Goal: Information Seeking & Learning: Learn about a topic

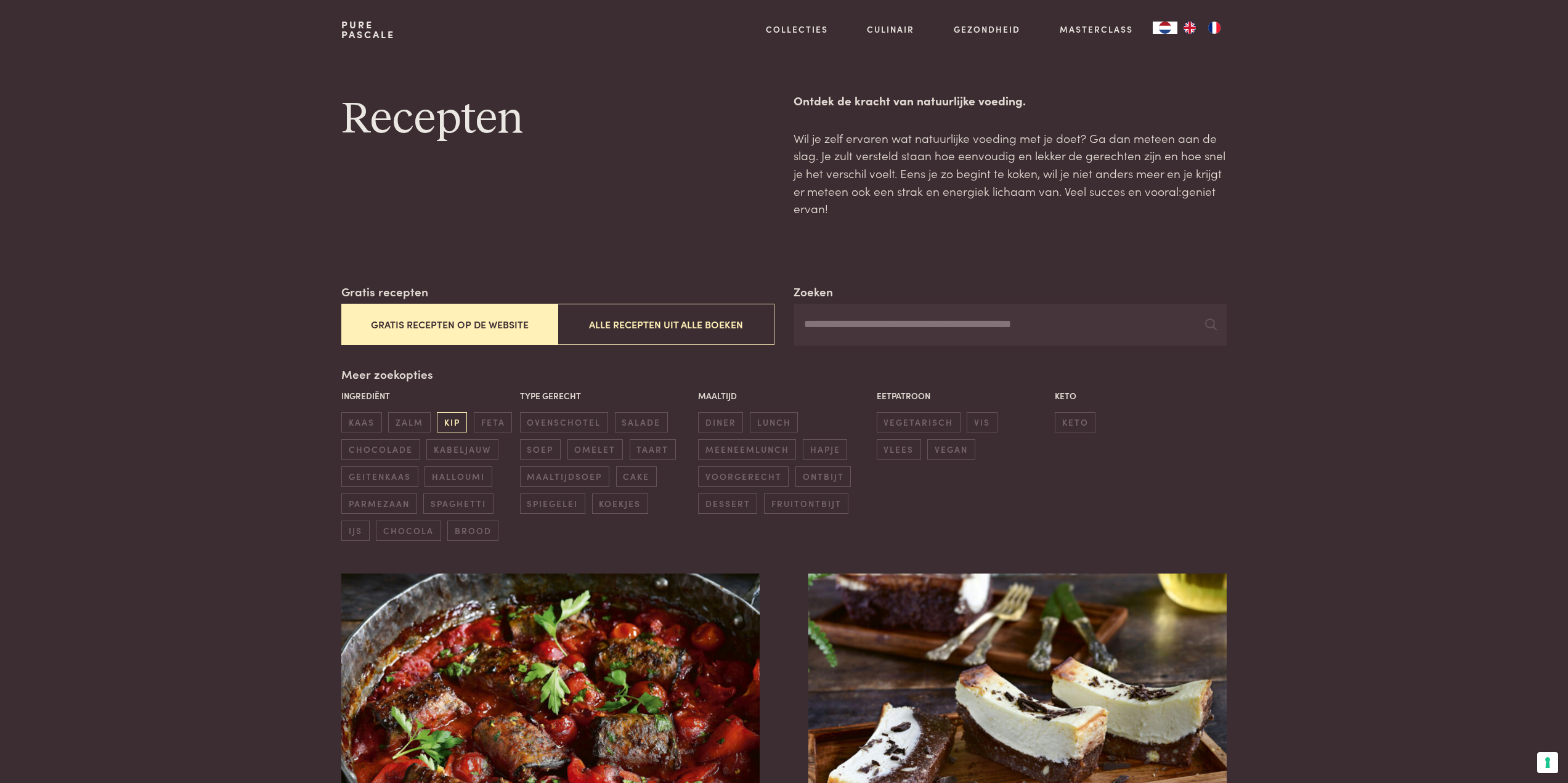
click at [444, 420] on span "kip" at bounding box center [452, 421] width 30 height 20
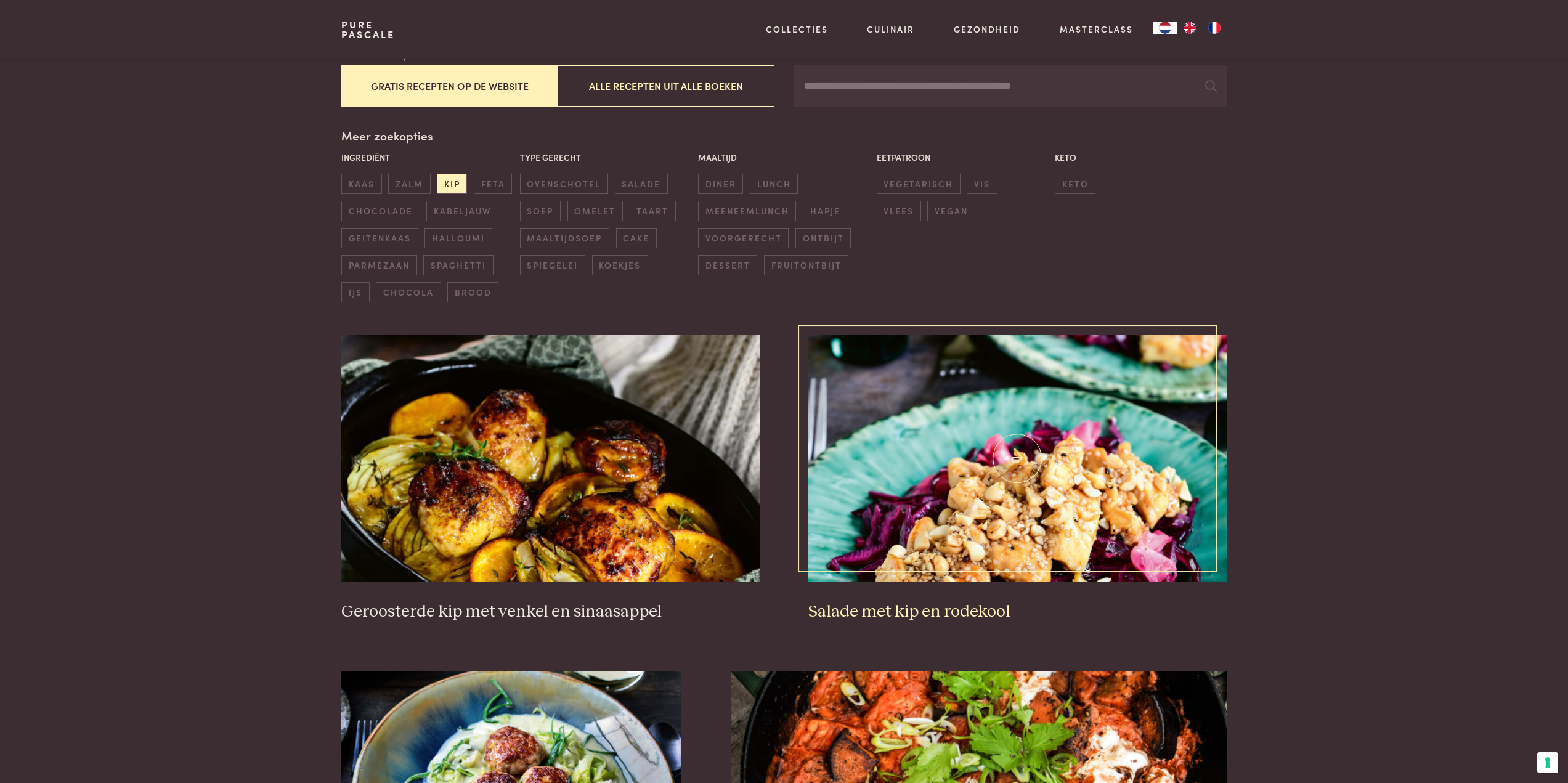
scroll to position [221, 0]
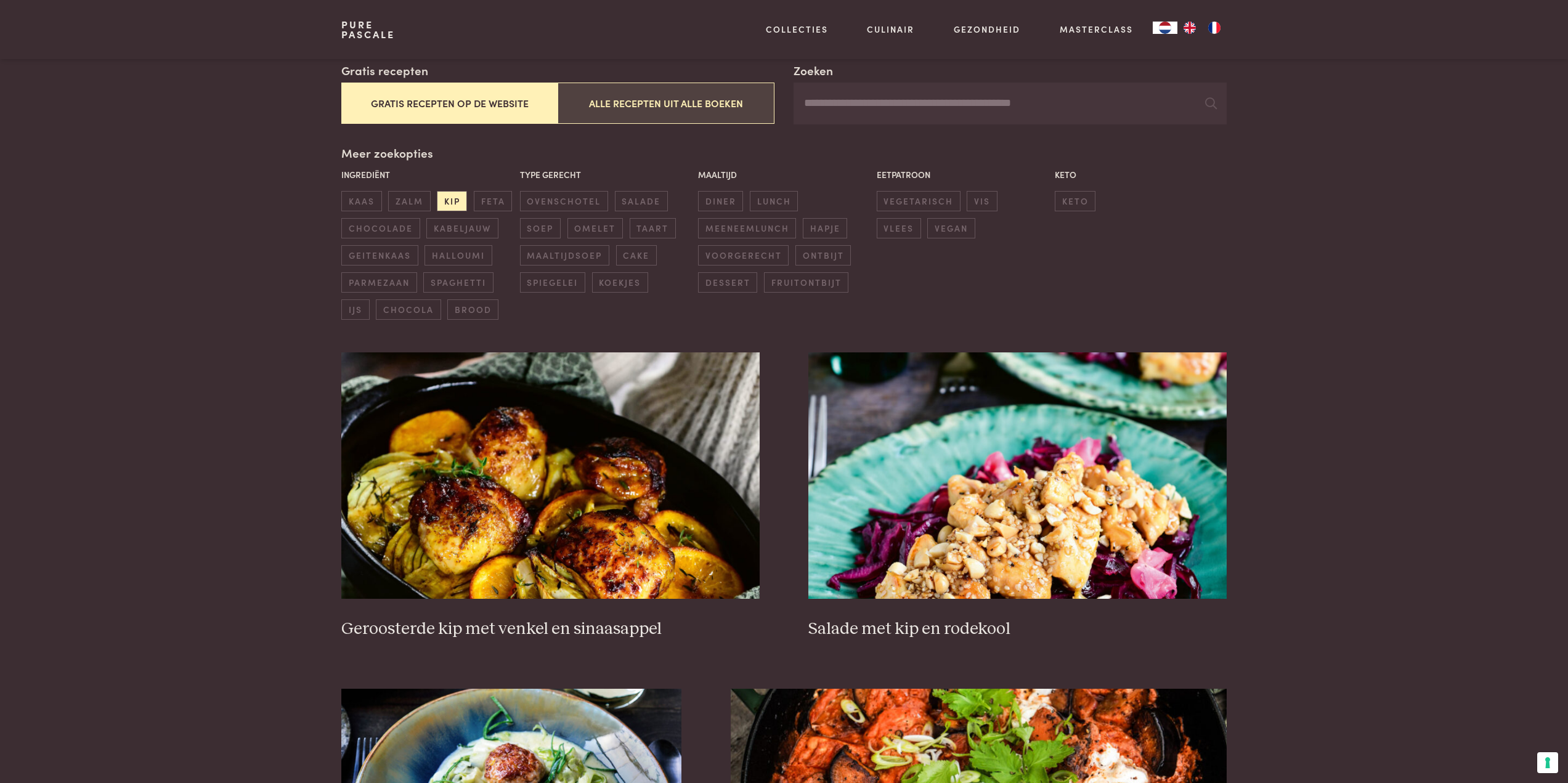
click at [708, 109] on button "Alle recepten uit alle boeken" at bounding box center [666, 104] width 216 height 41
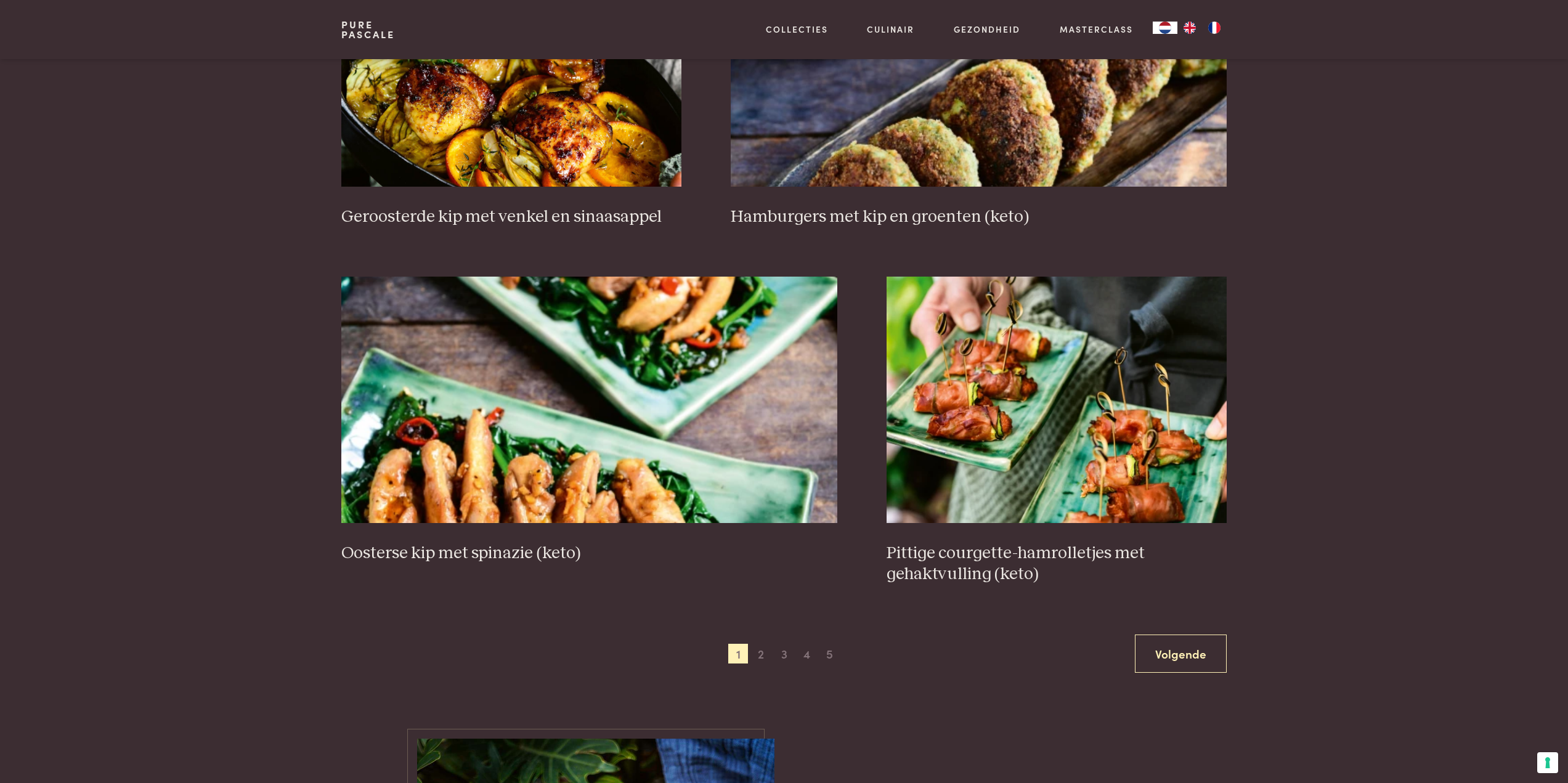
scroll to position [2069, 0]
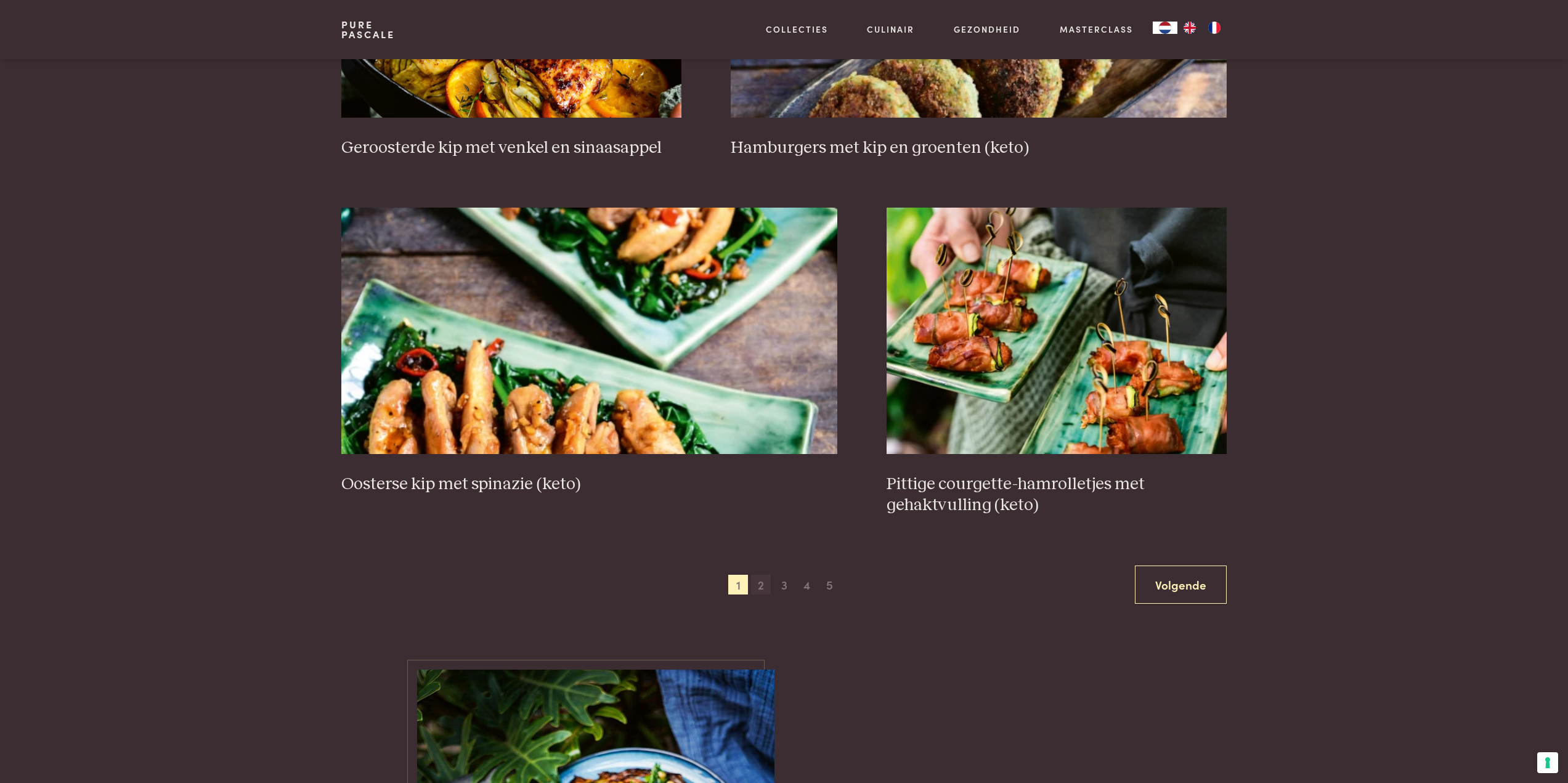
click at [765, 580] on span "2" at bounding box center [760, 584] width 20 height 20
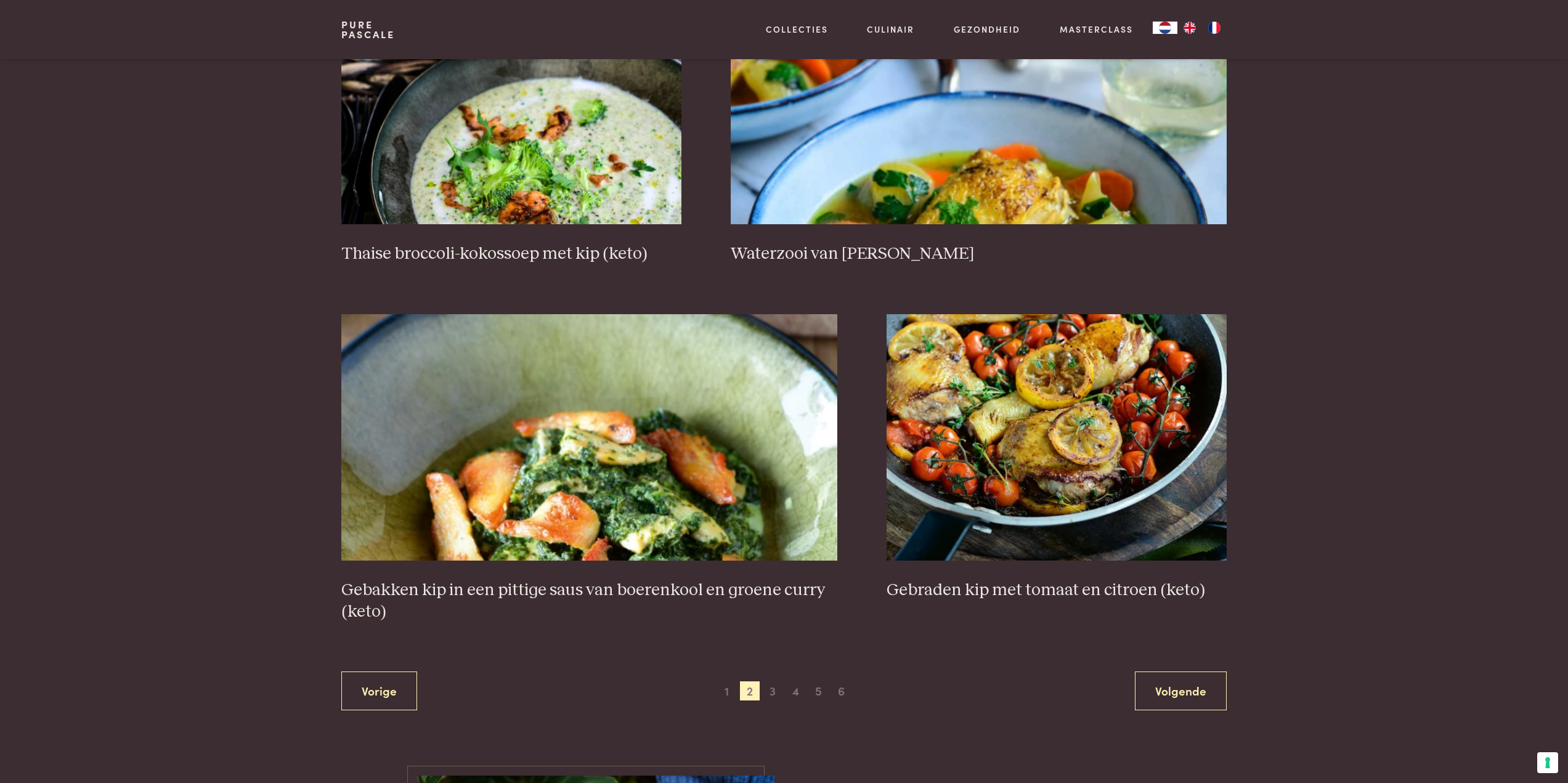
scroll to position [2007, 0]
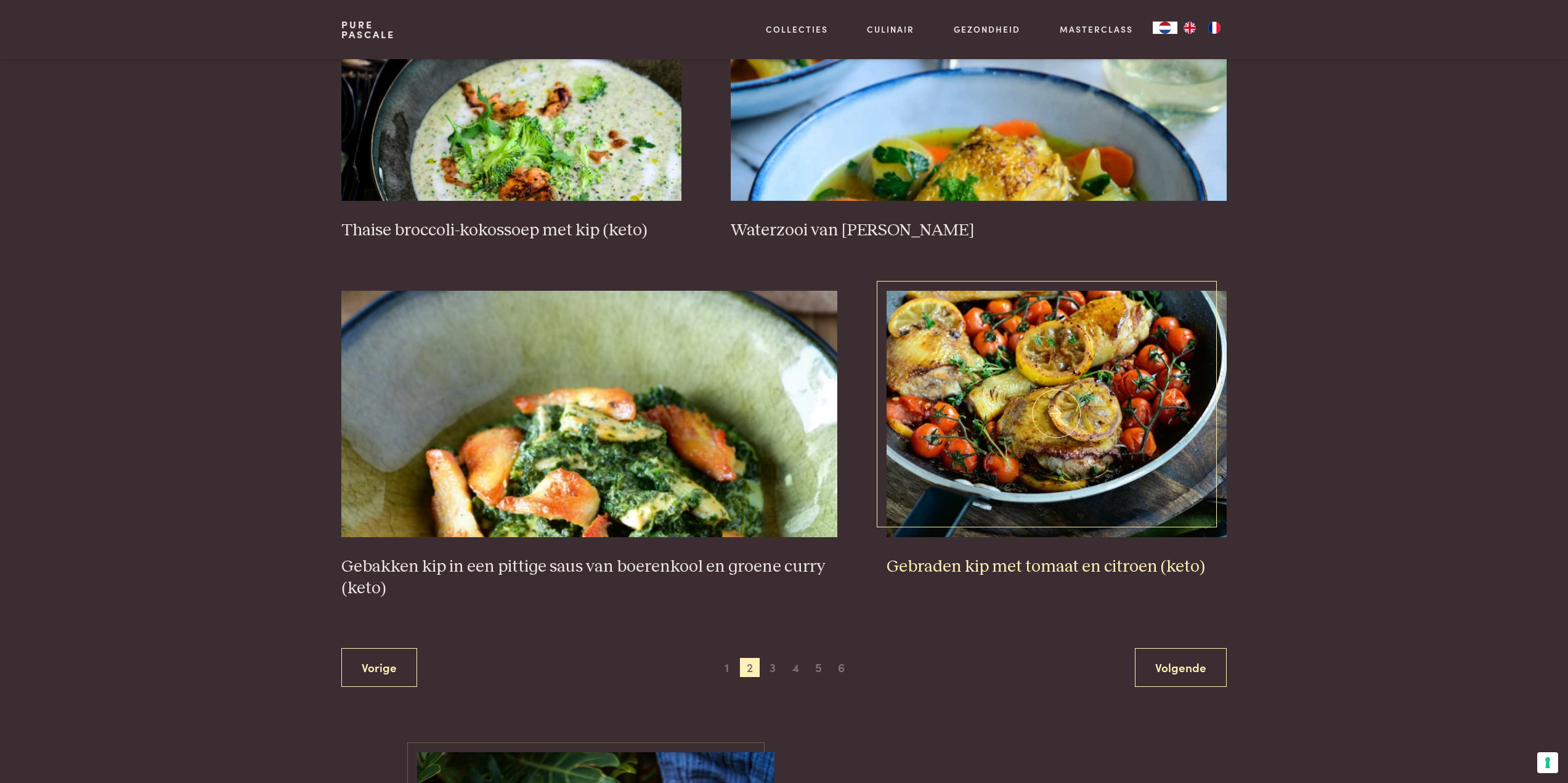
click at [928, 500] on img at bounding box center [1057, 413] width 340 height 246
click at [771, 665] on span "3" at bounding box center [772, 668] width 20 height 20
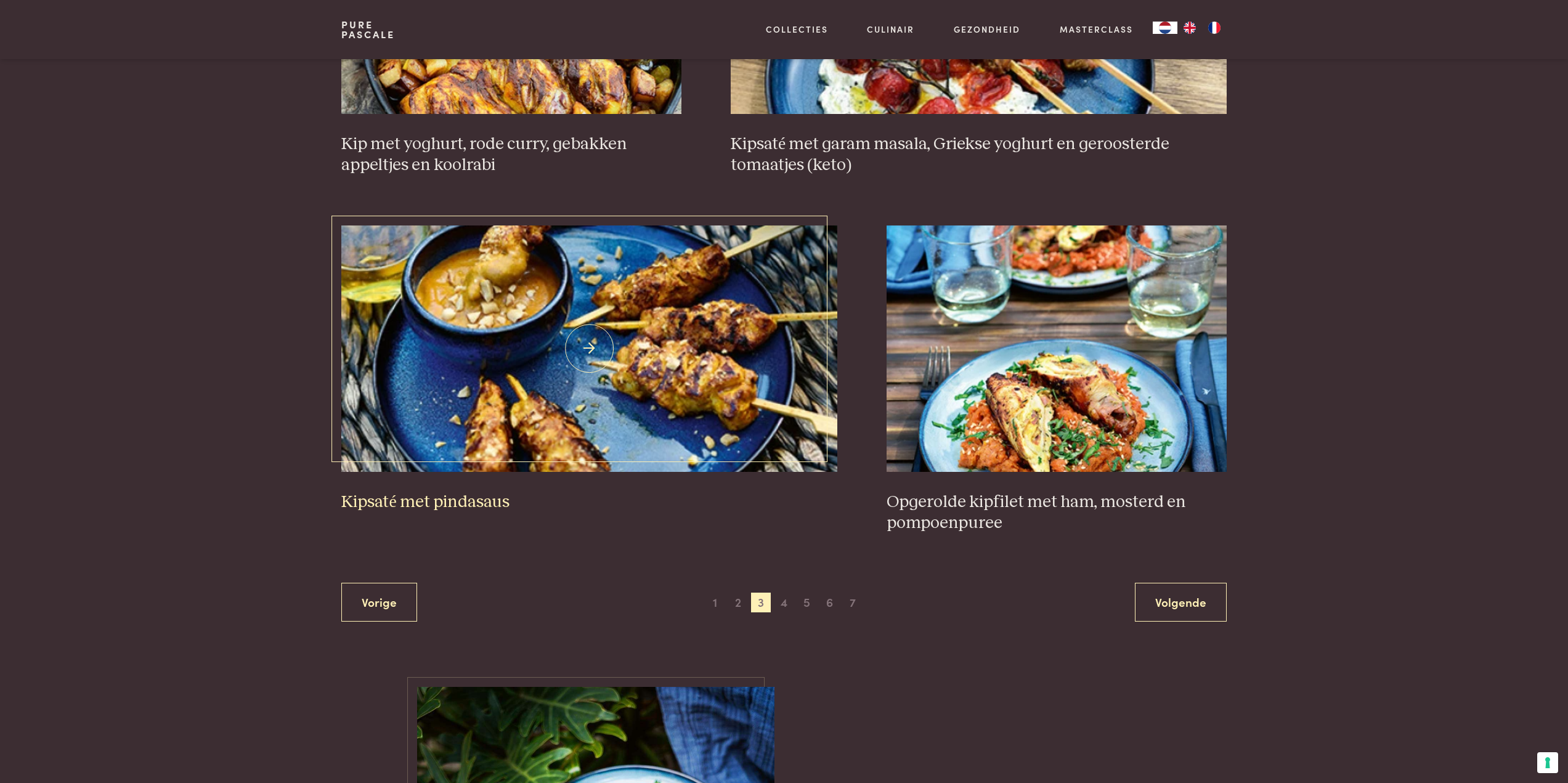
scroll to position [2130, 0]
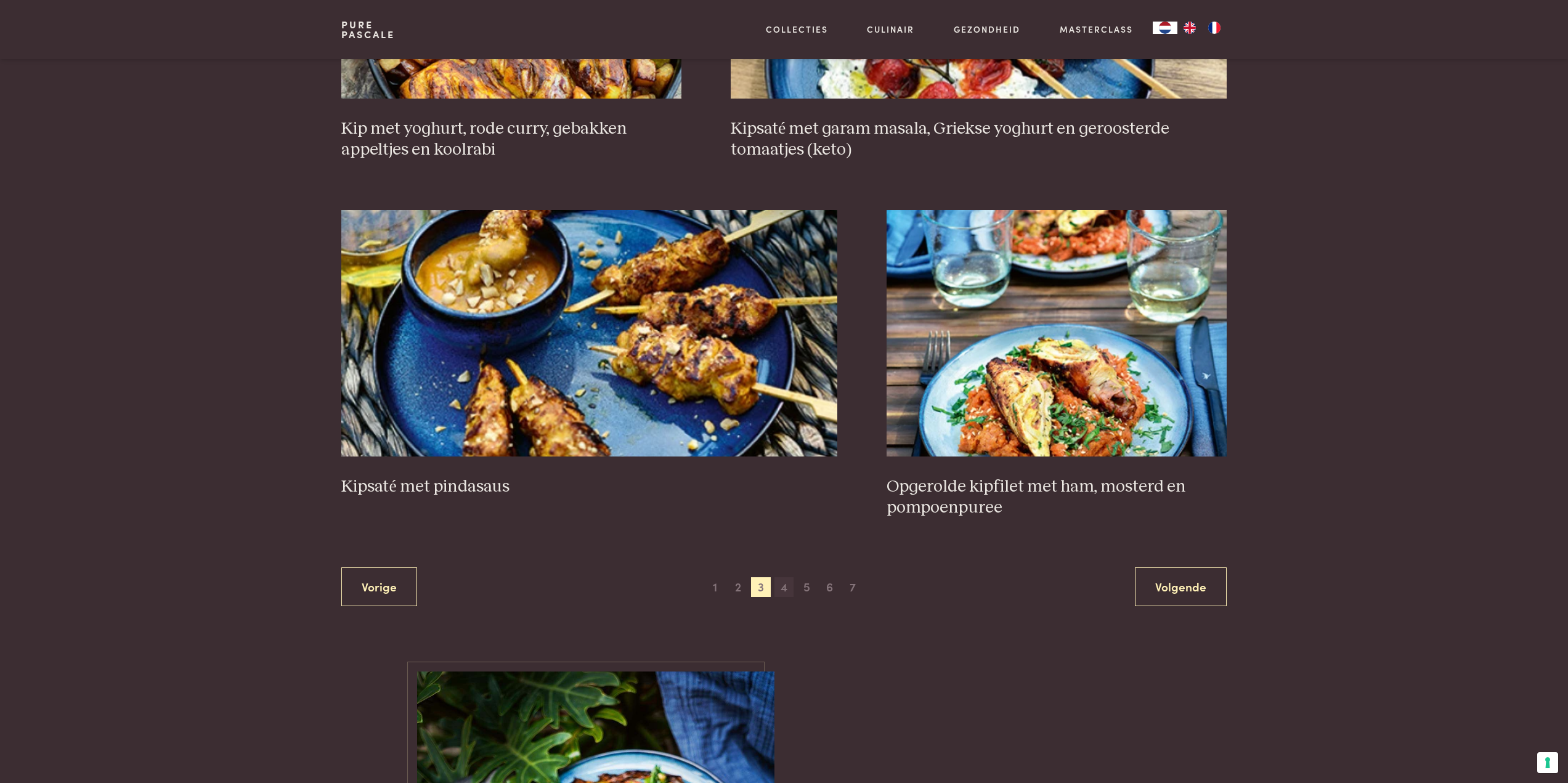
click at [789, 584] on span "4" at bounding box center [784, 586] width 20 height 20
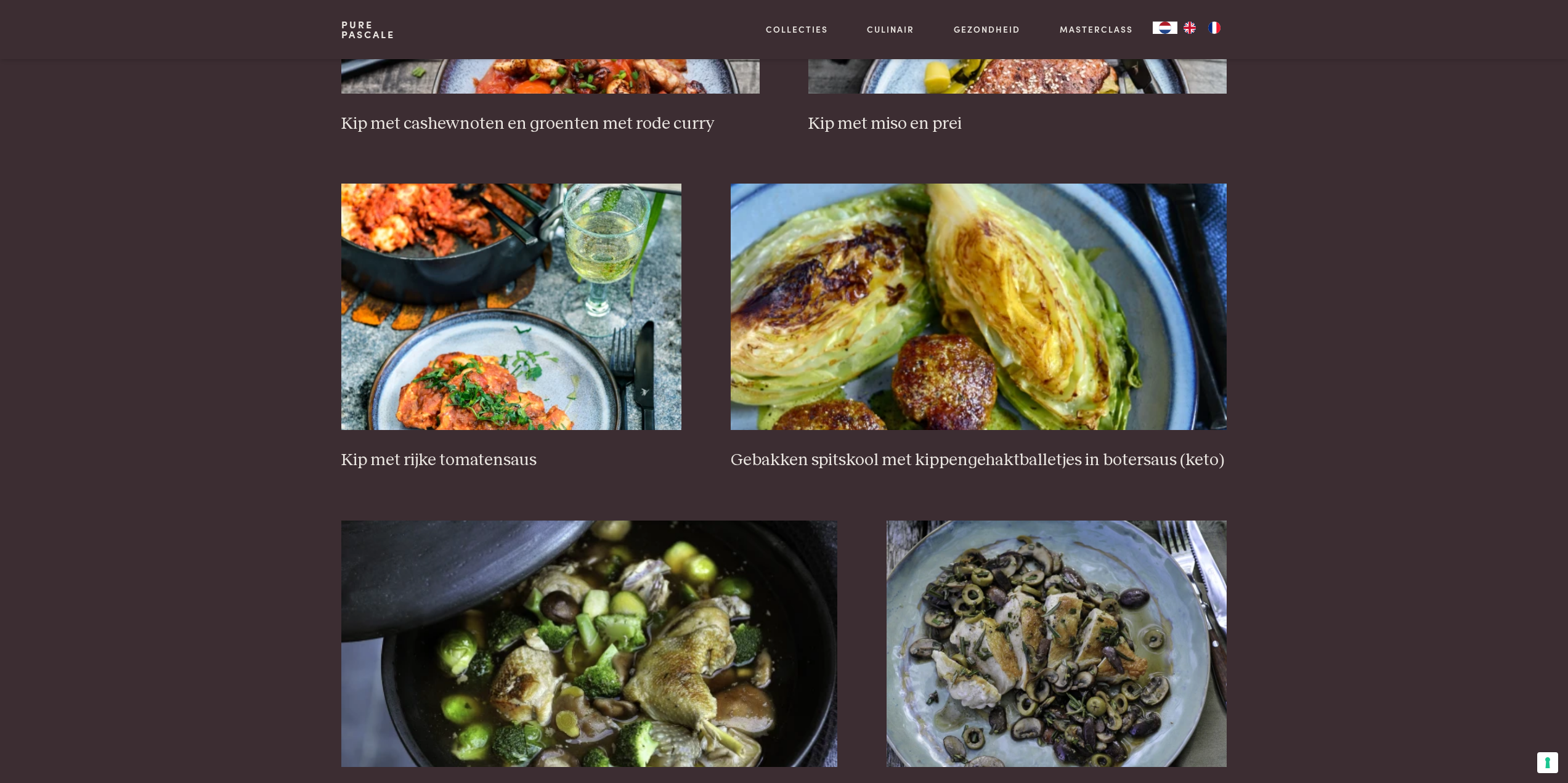
scroll to position [2007, 0]
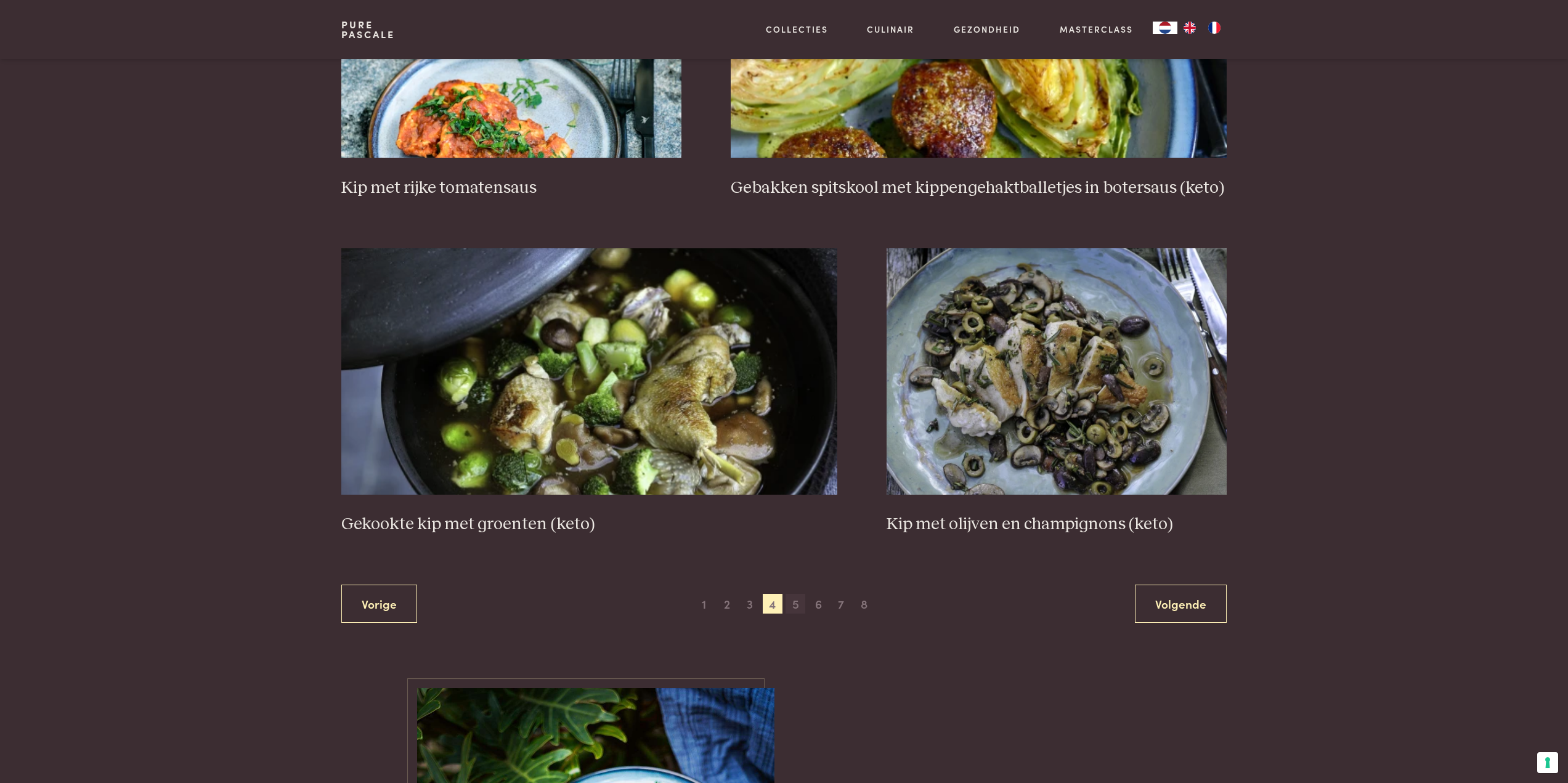
click at [788, 600] on span "5" at bounding box center [795, 603] width 20 height 20
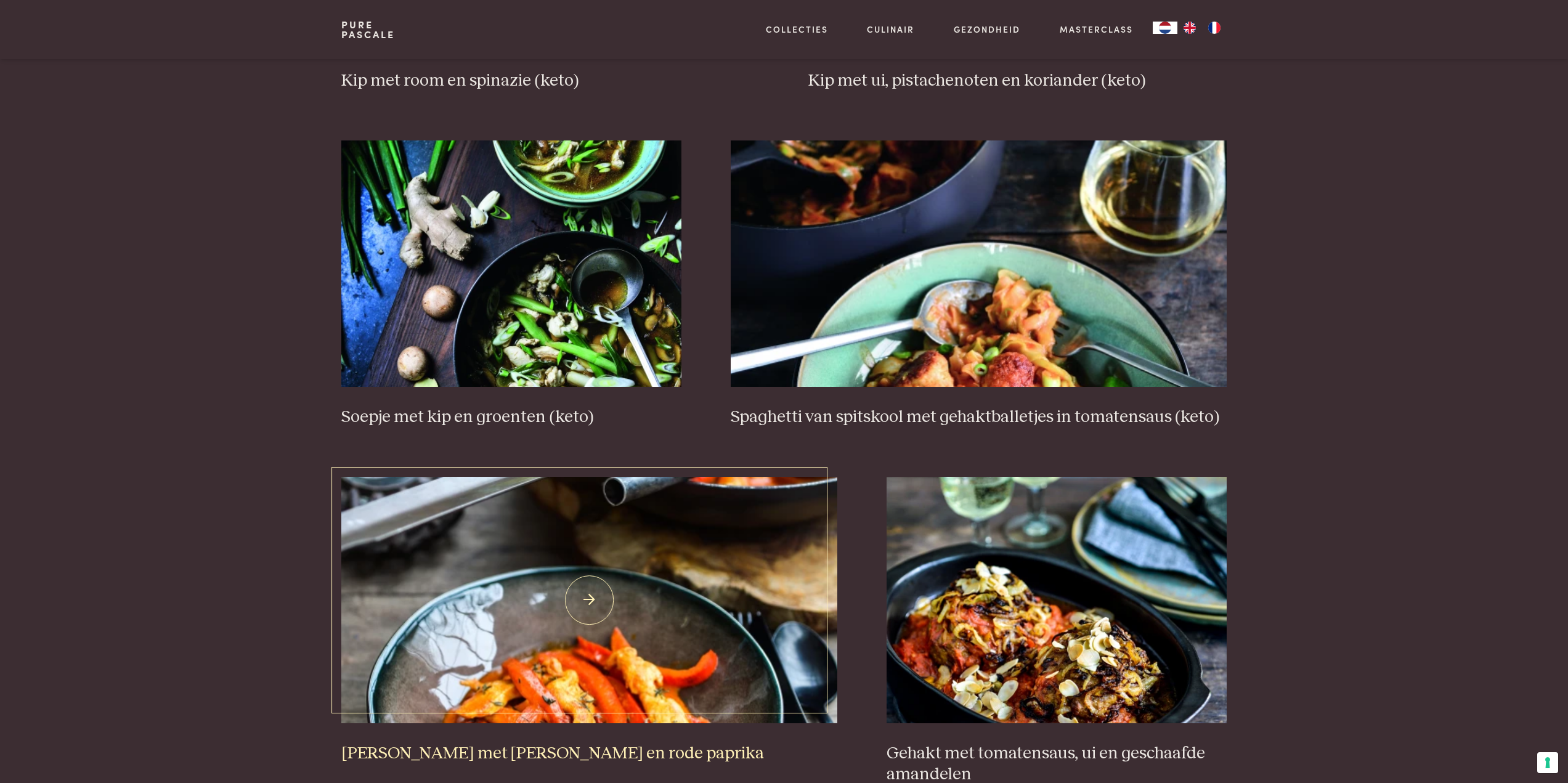
scroll to position [2130, 0]
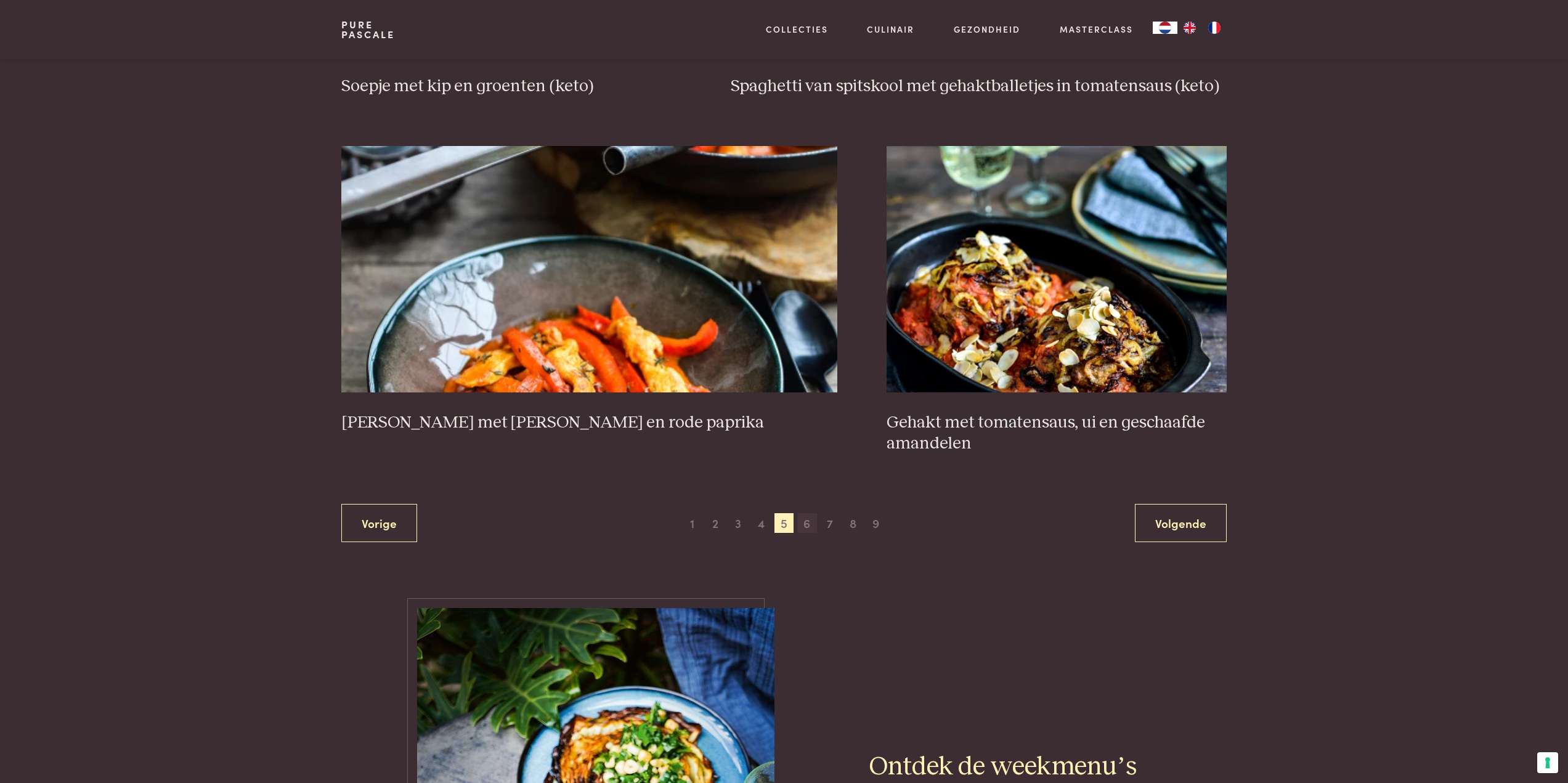
click at [799, 526] on span "6" at bounding box center [807, 523] width 20 height 20
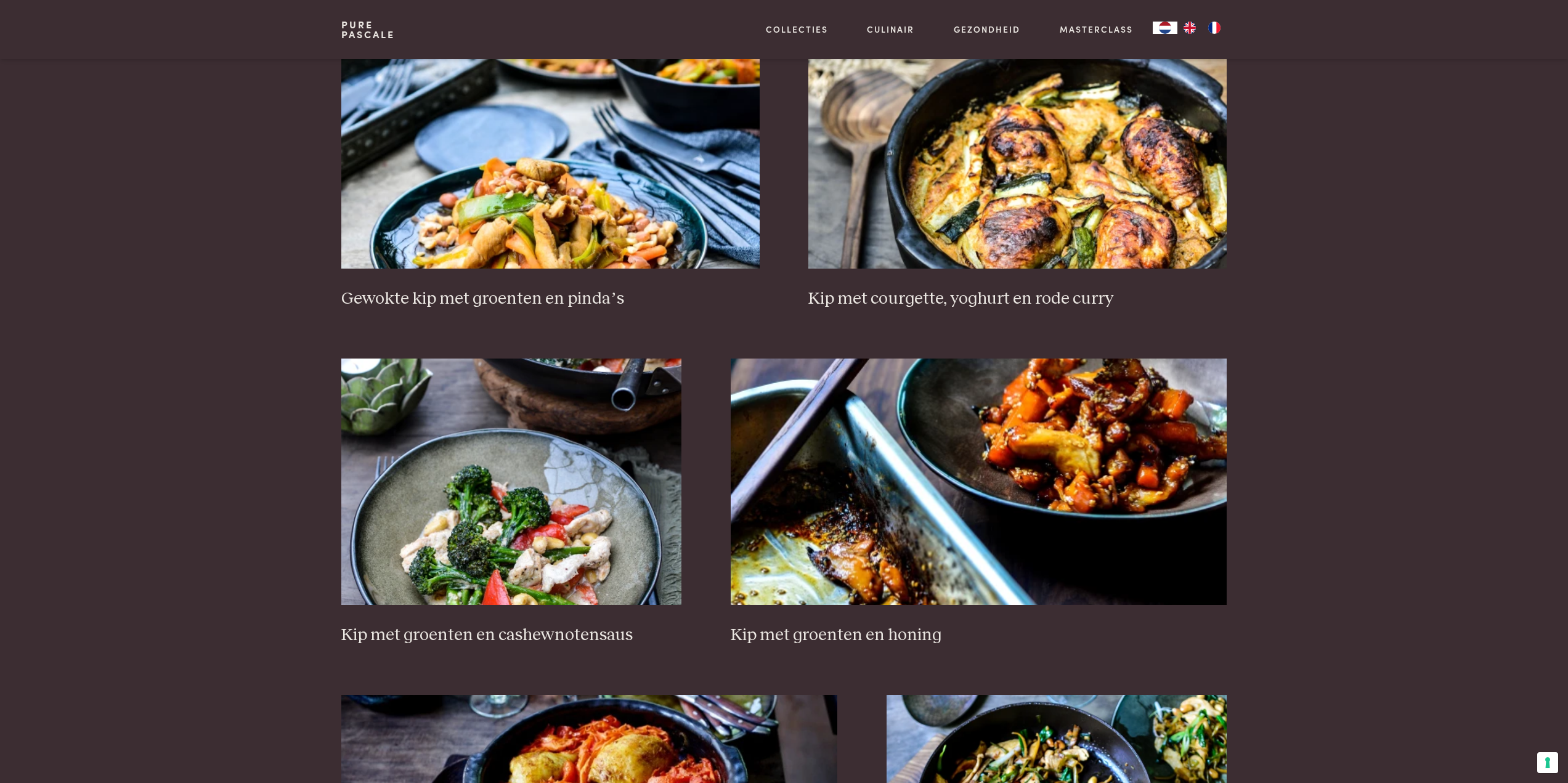
scroll to position [591, 0]
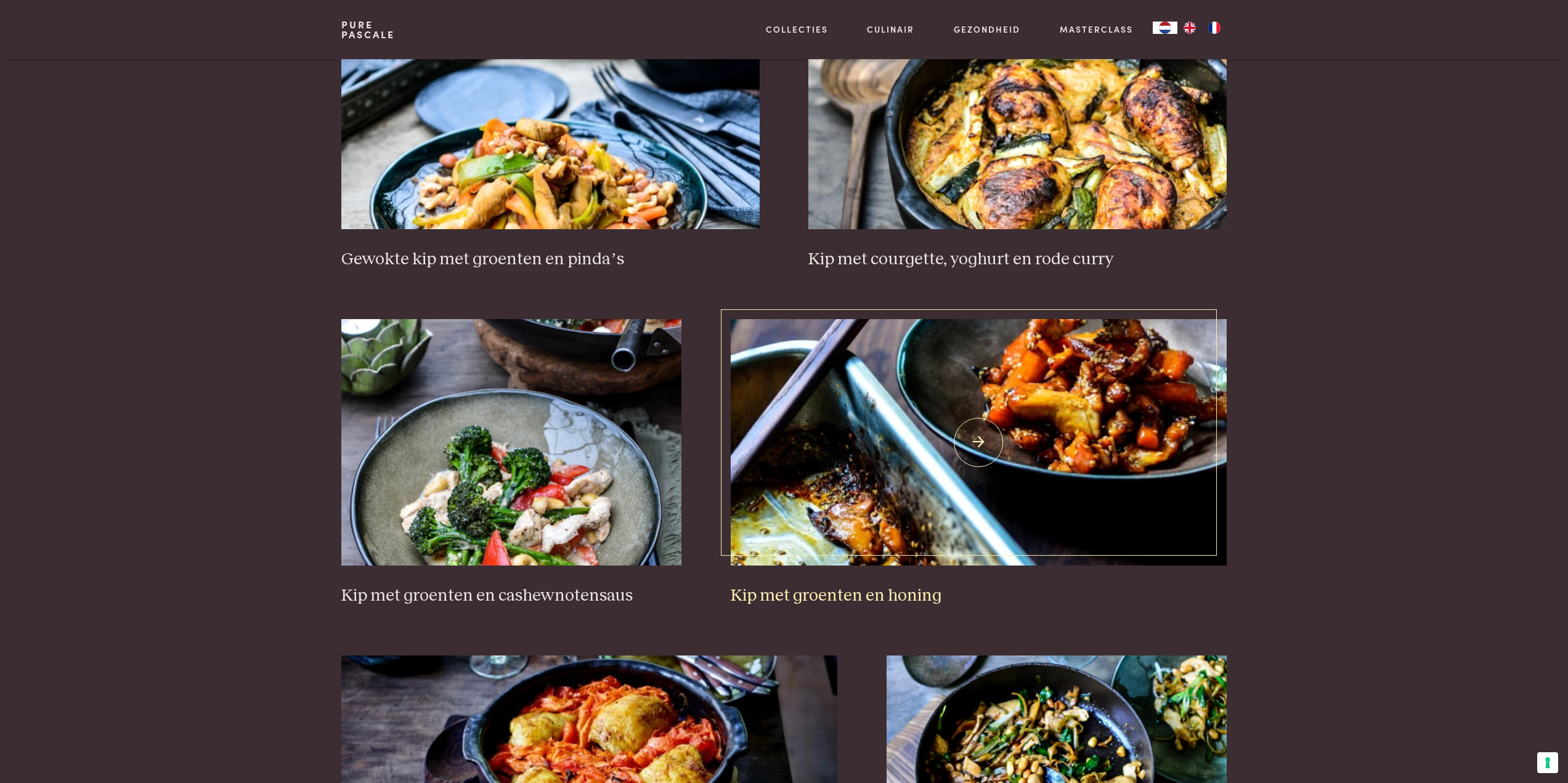
click at [799, 526] on img at bounding box center [979, 441] width 496 height 246
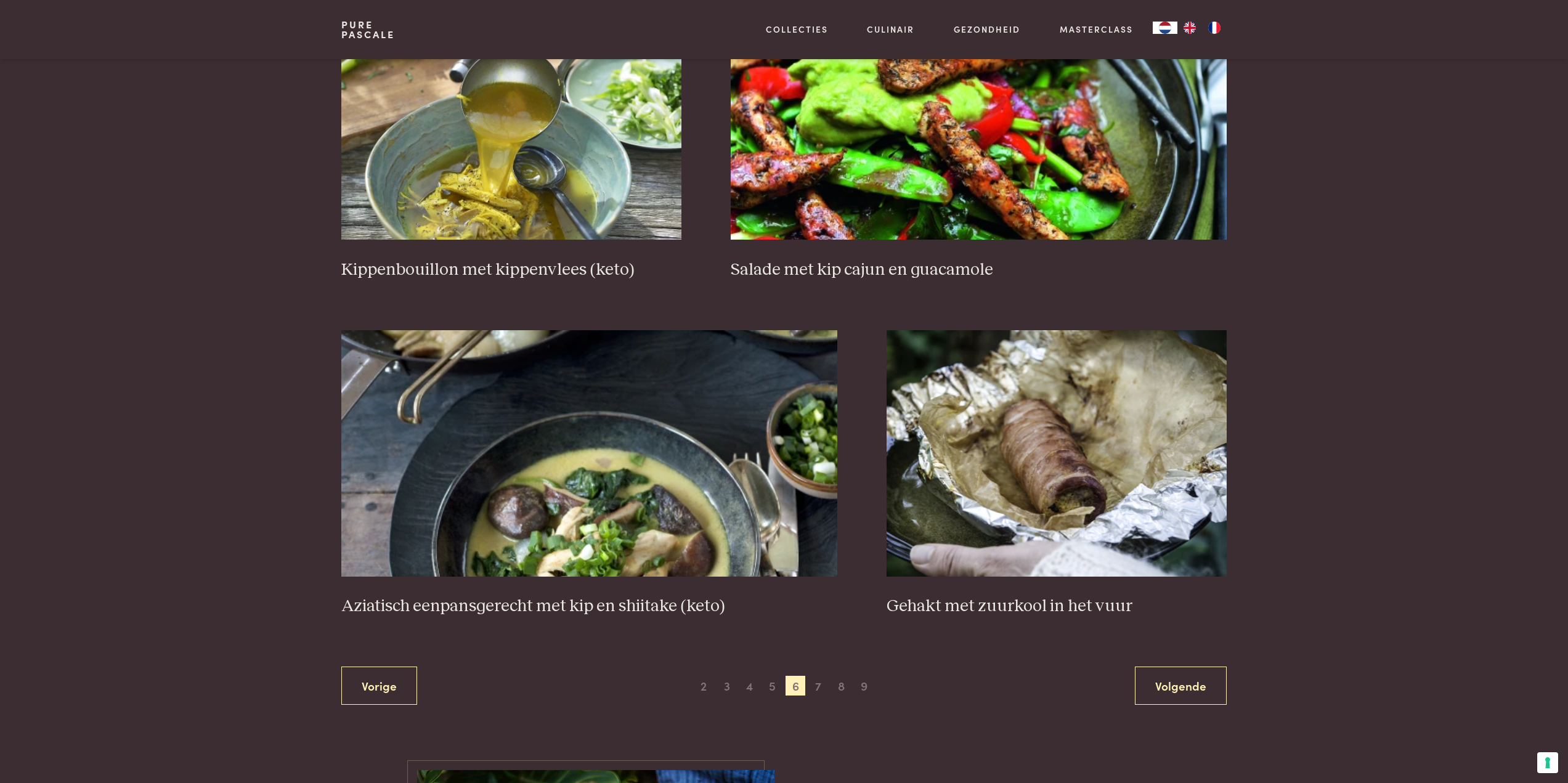
scroll to position [2007, 0]
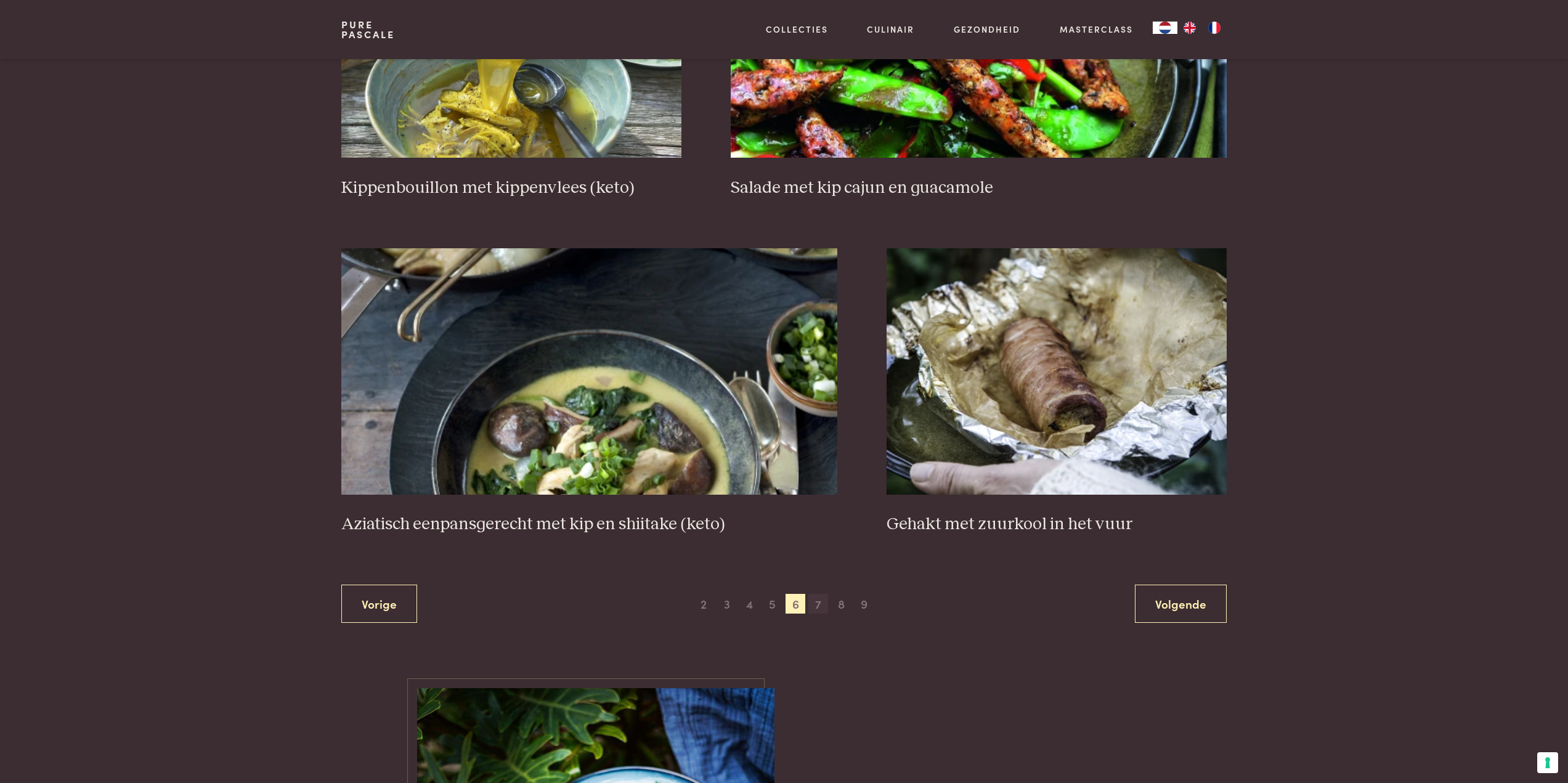
click at [813, 606] on span "7" at bounding box center [818, 603] width 20 height 20
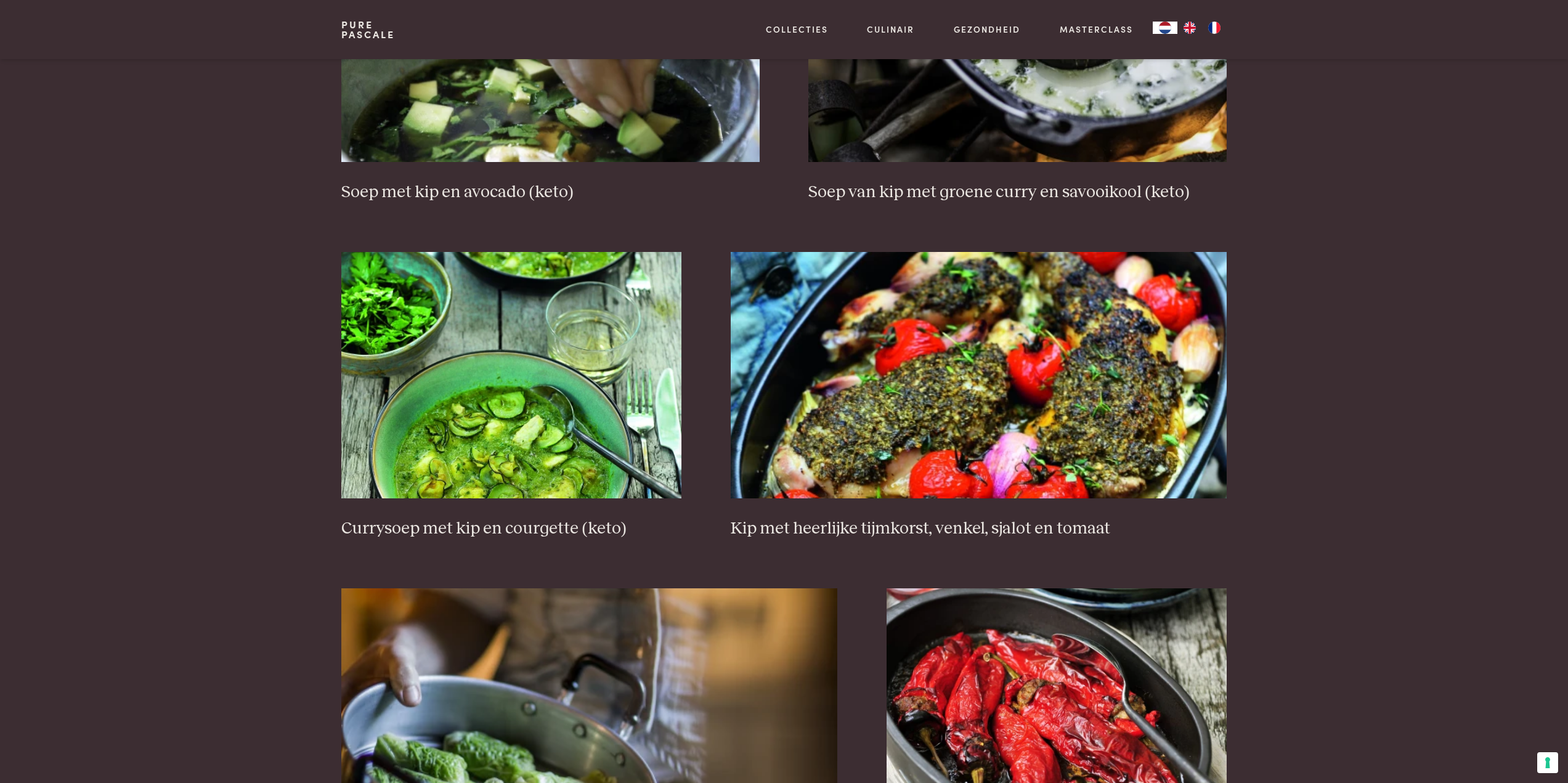
scroll to position [2069, 0]
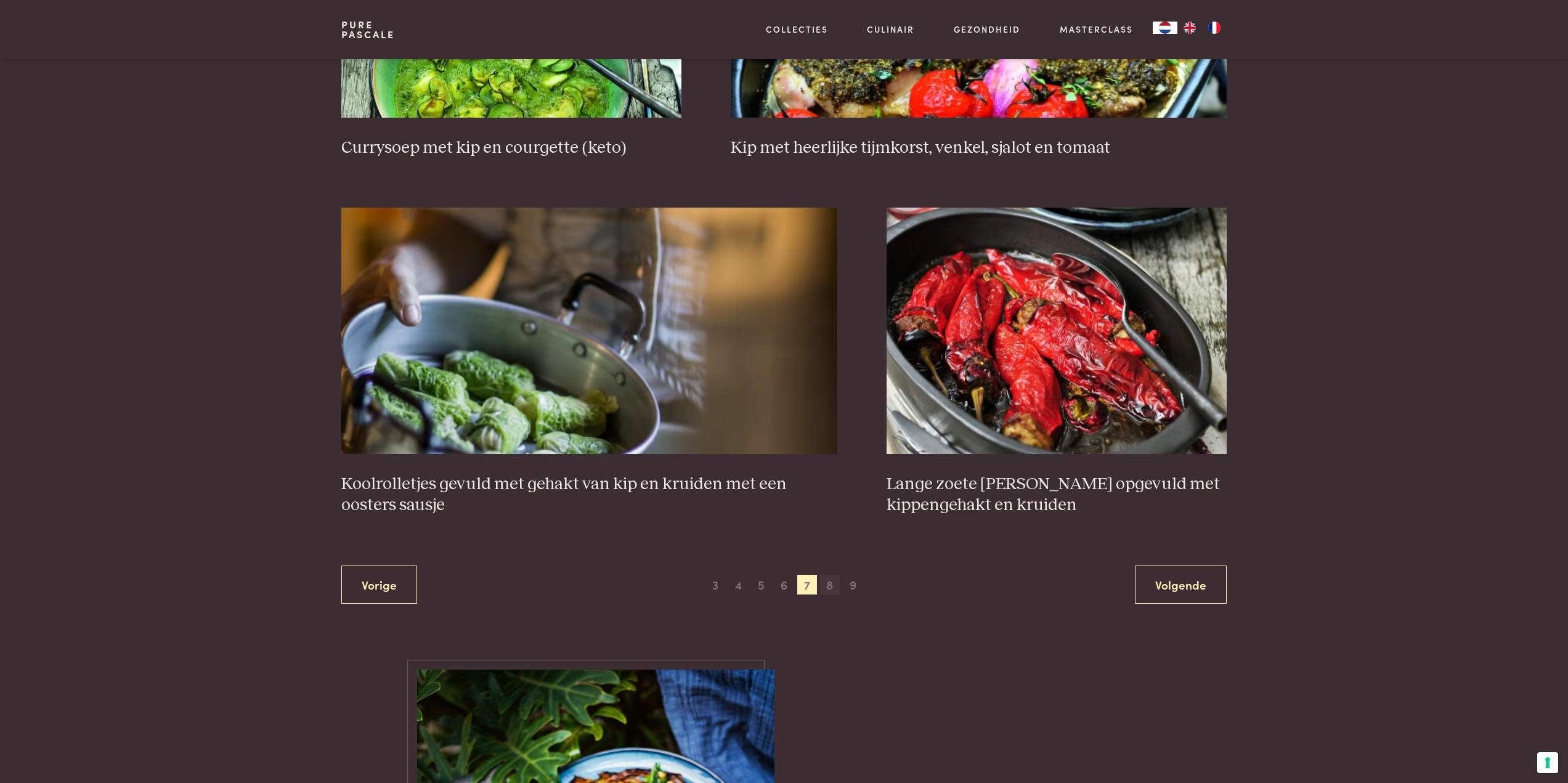
click at [825, 586] on span "8" at bounding box center [830, 584] width 20 height 20
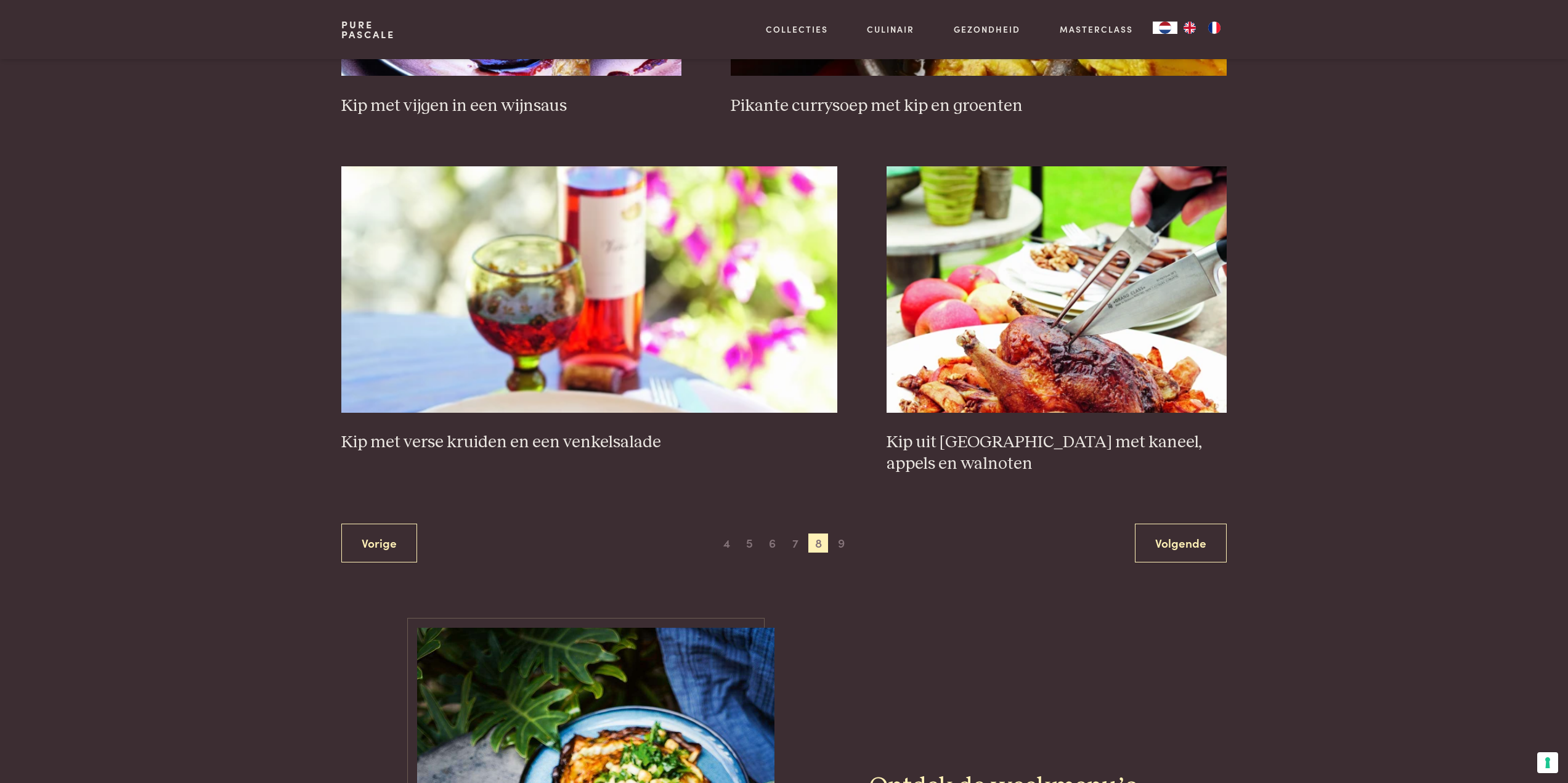
scroll to position [2069, 0]
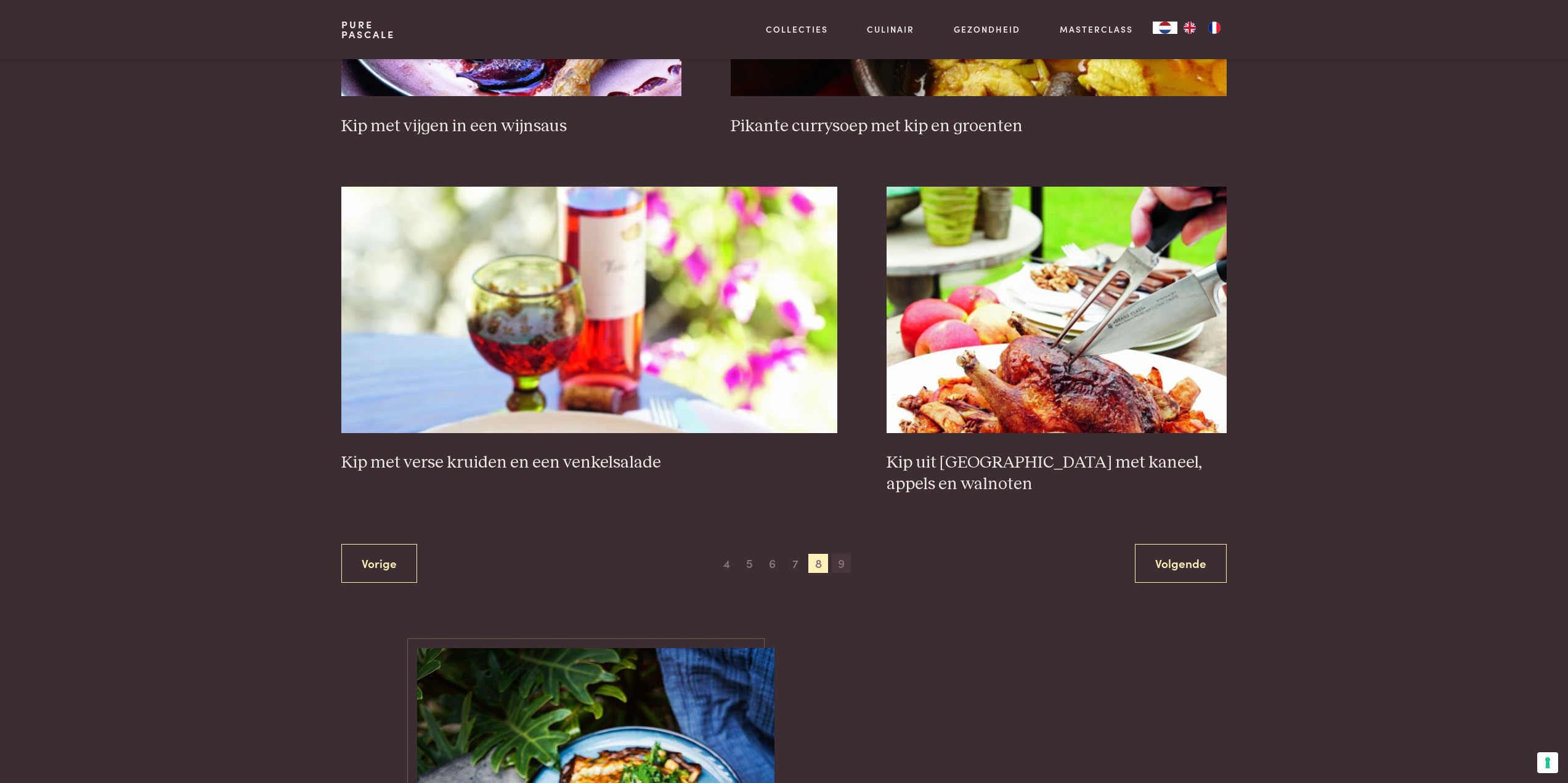
click at [840, 554] on span "9" at bounding box center [842, 563] width 20 height 20
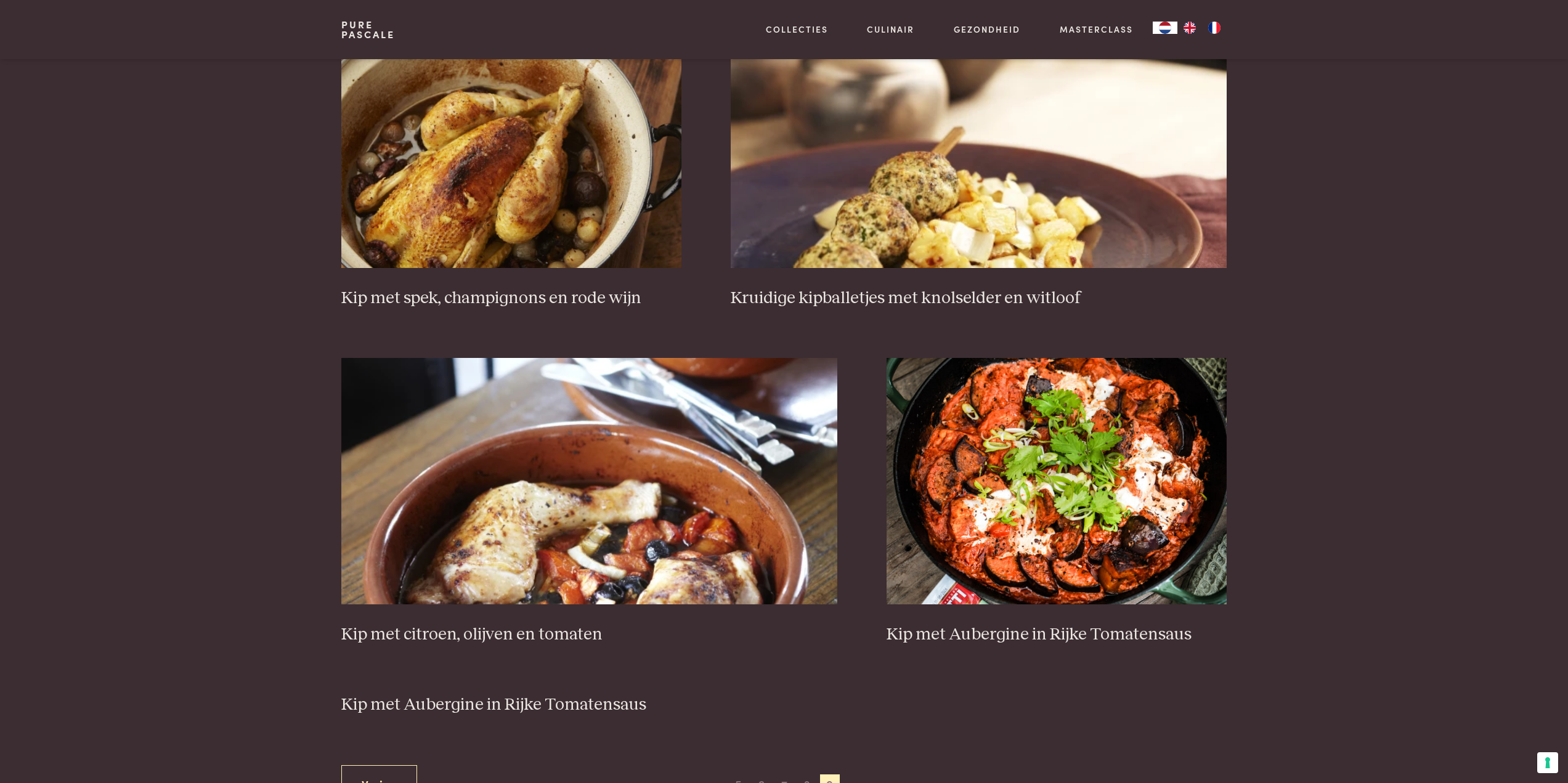
scroll to position [898, 0]
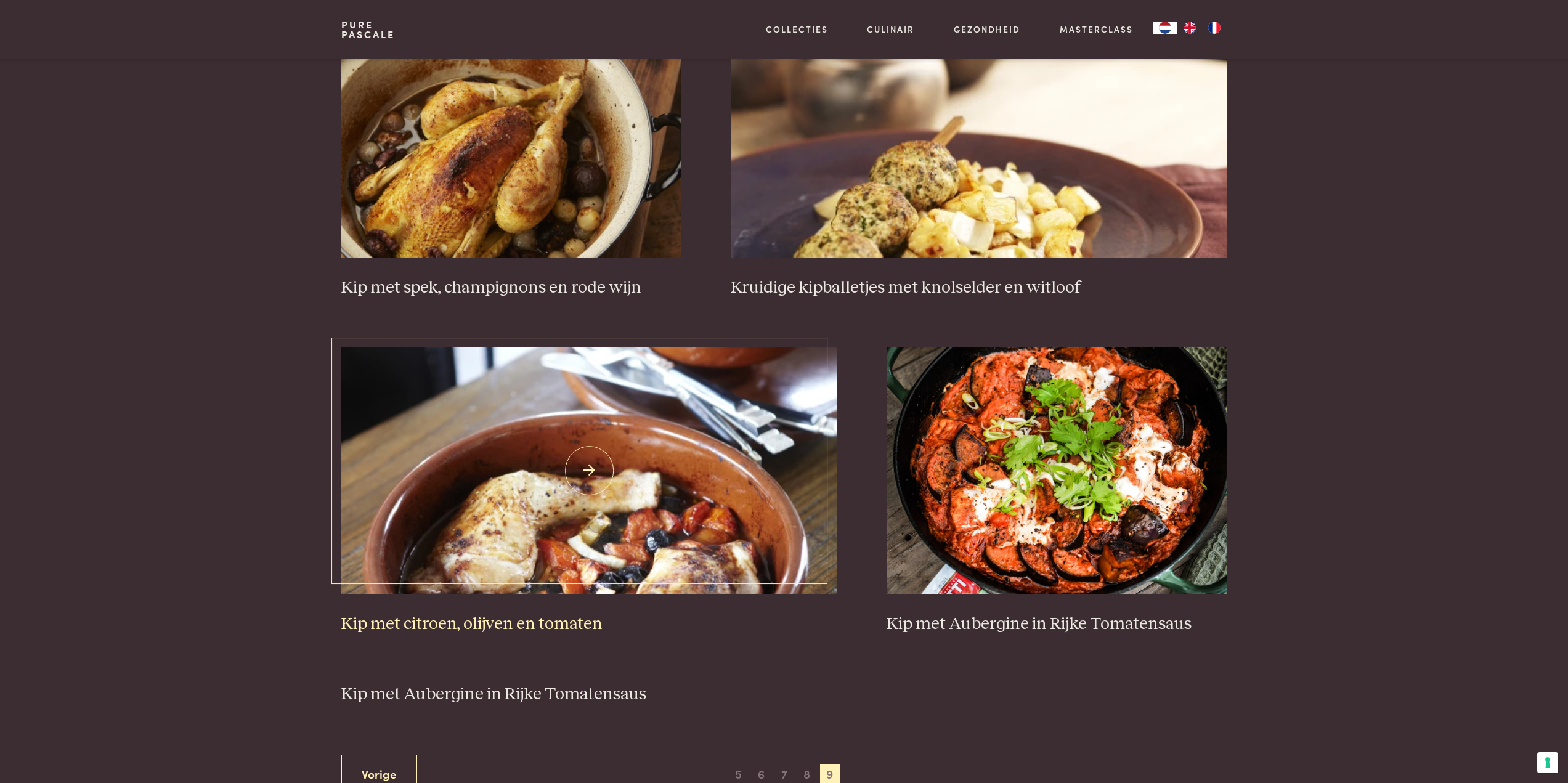
click at [513, 537] on img at bounding box center [589, 470] width 496 height 246
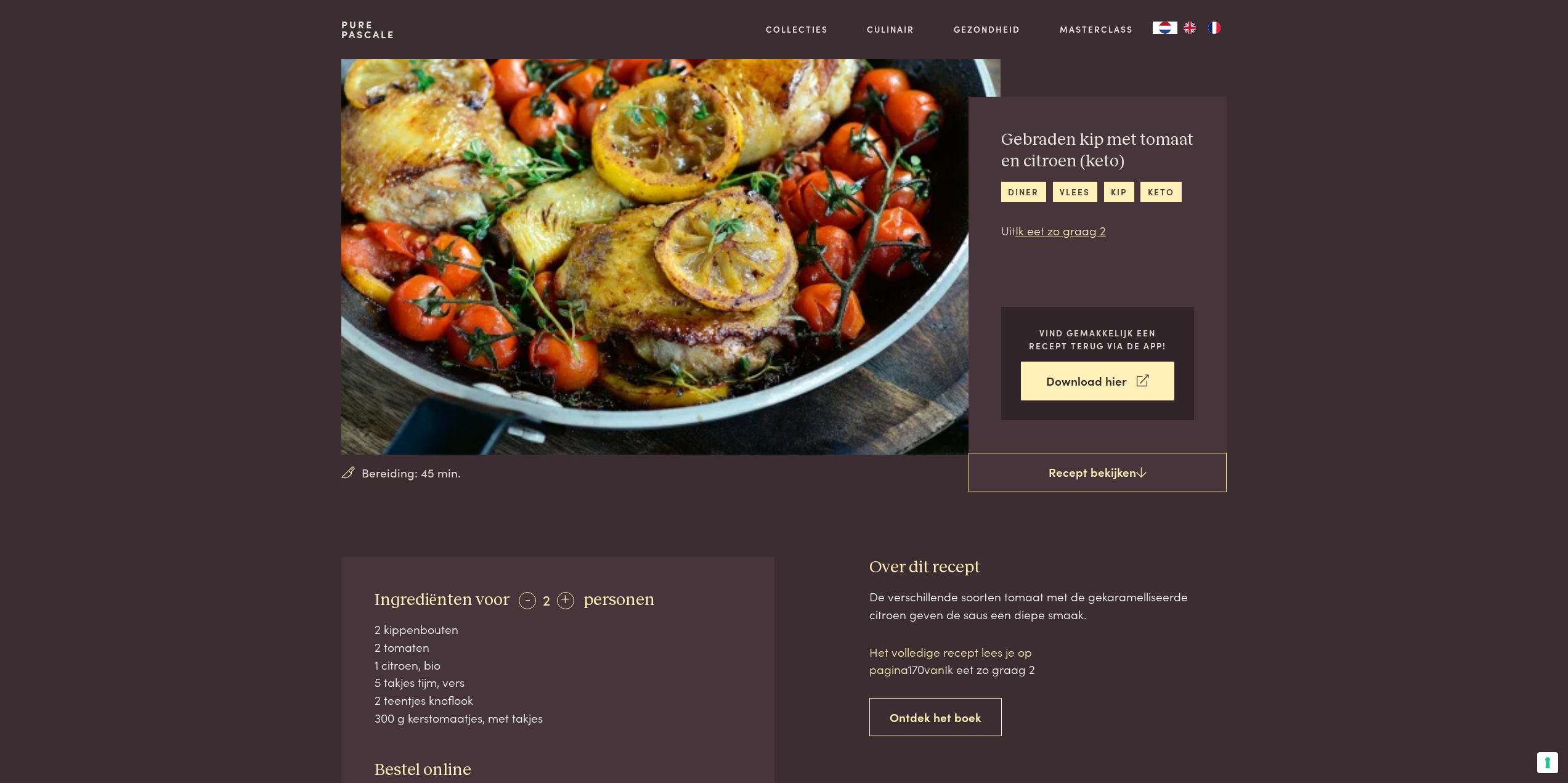
drag, startPoint x: 487, startPoint y: 626, endPoint x: 453, endPoint y: 682, distance: 65.5
drag, startPoint x: 453, startPoint y: 682, endPoint x: 337, endPoint y: 630, distance: 127.1
click at [337, 630] on div "Ingrediënten voor - 2 + personen 2 kippenbouten 2 tomaten 1 citroen, bio 5 takj…" at bounding box center [784, 757] width 924 height 401
